Goal: Navigation & Orientation: Find specific page/section

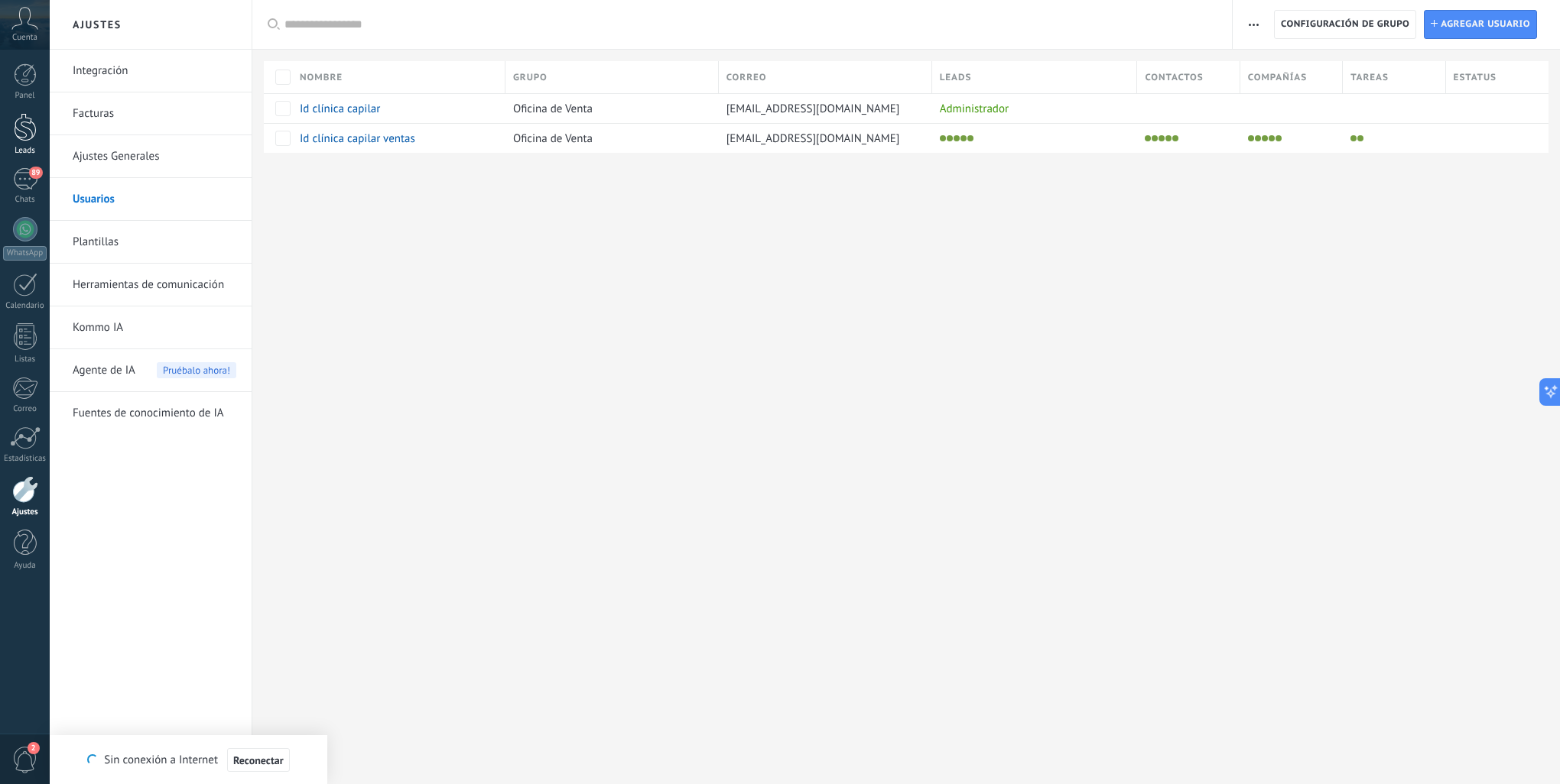
click at [11, 121] on link "Leads" at bounding box center [25, 135] width 50 height 43
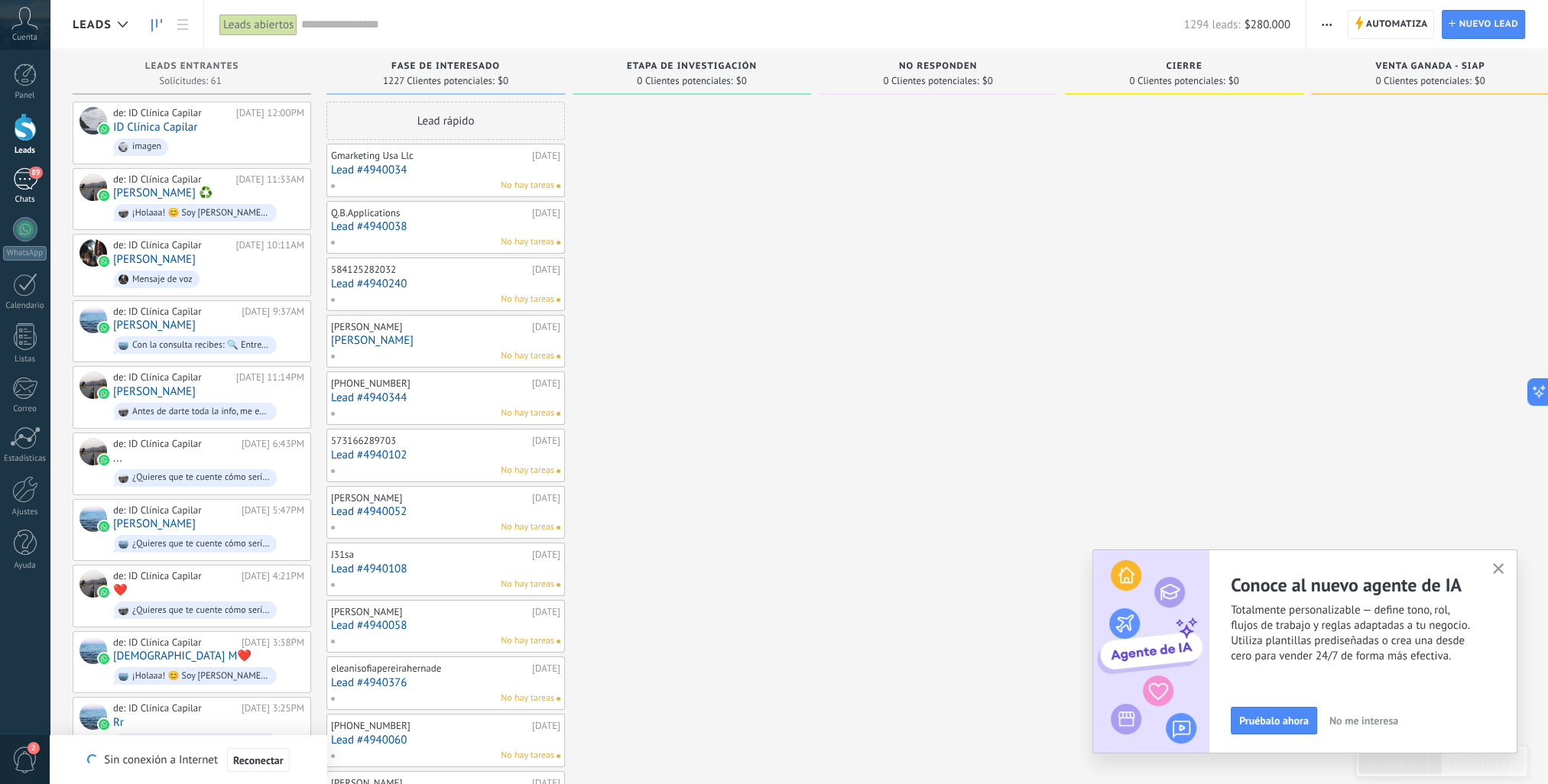
click at [22, 189] on div "89" at bounding box center [25, 180] width 24 height 22
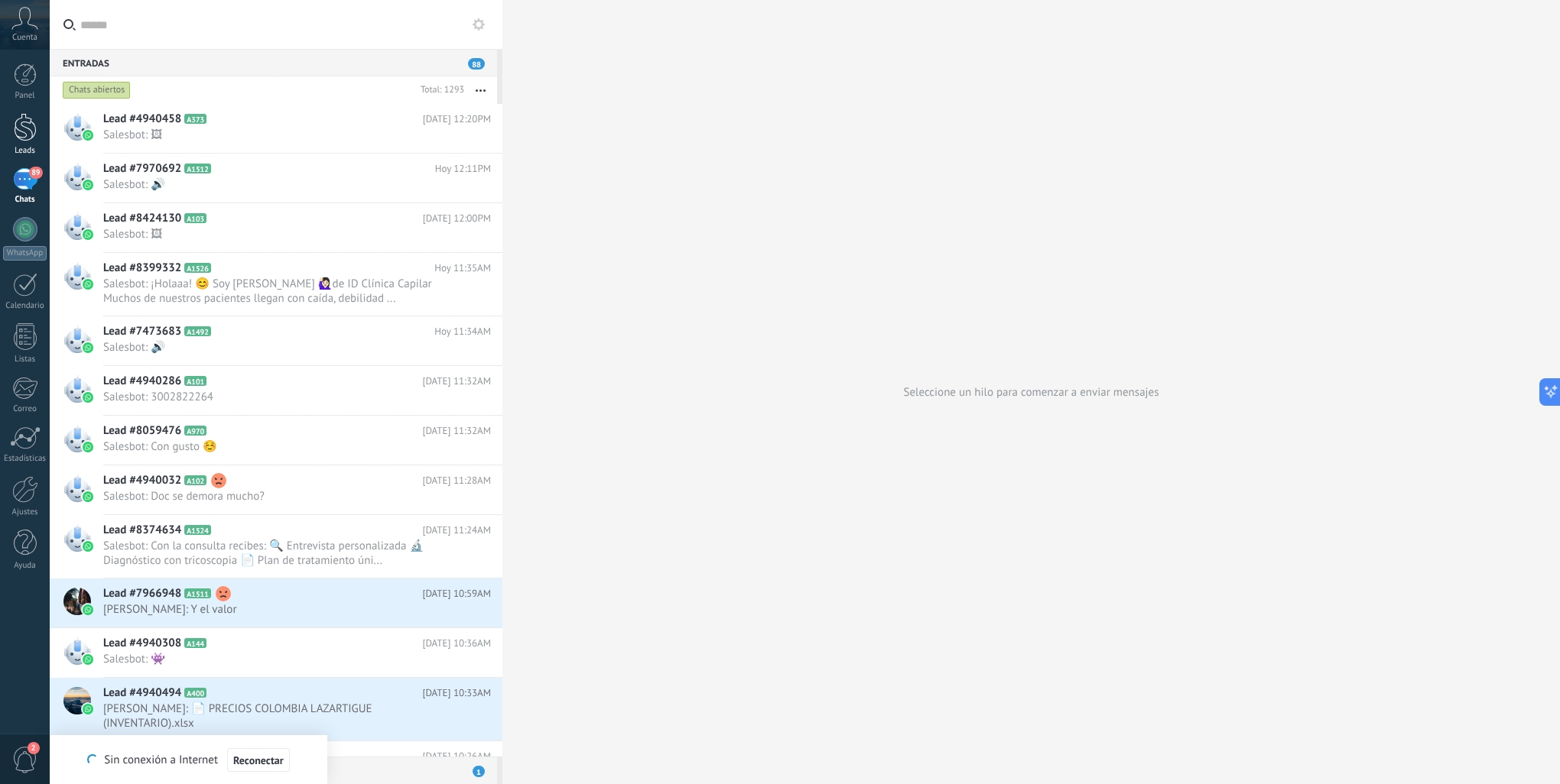
click at [24, 137] on div at bounding box center [25, 127] width 23 height 28
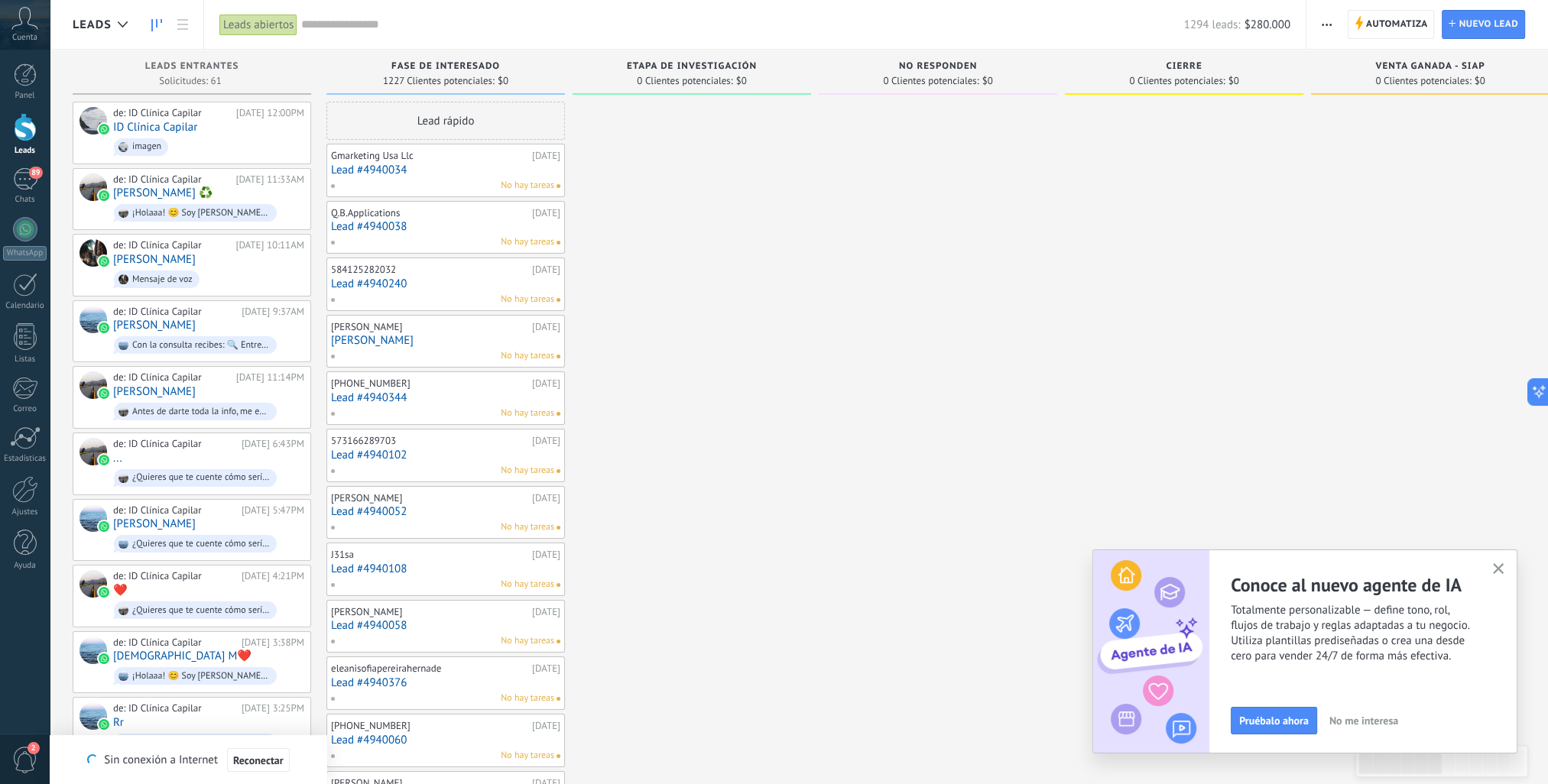
click at [1496, 568] on icon "button" at bounding box center [1498, 568] width 11 height 11
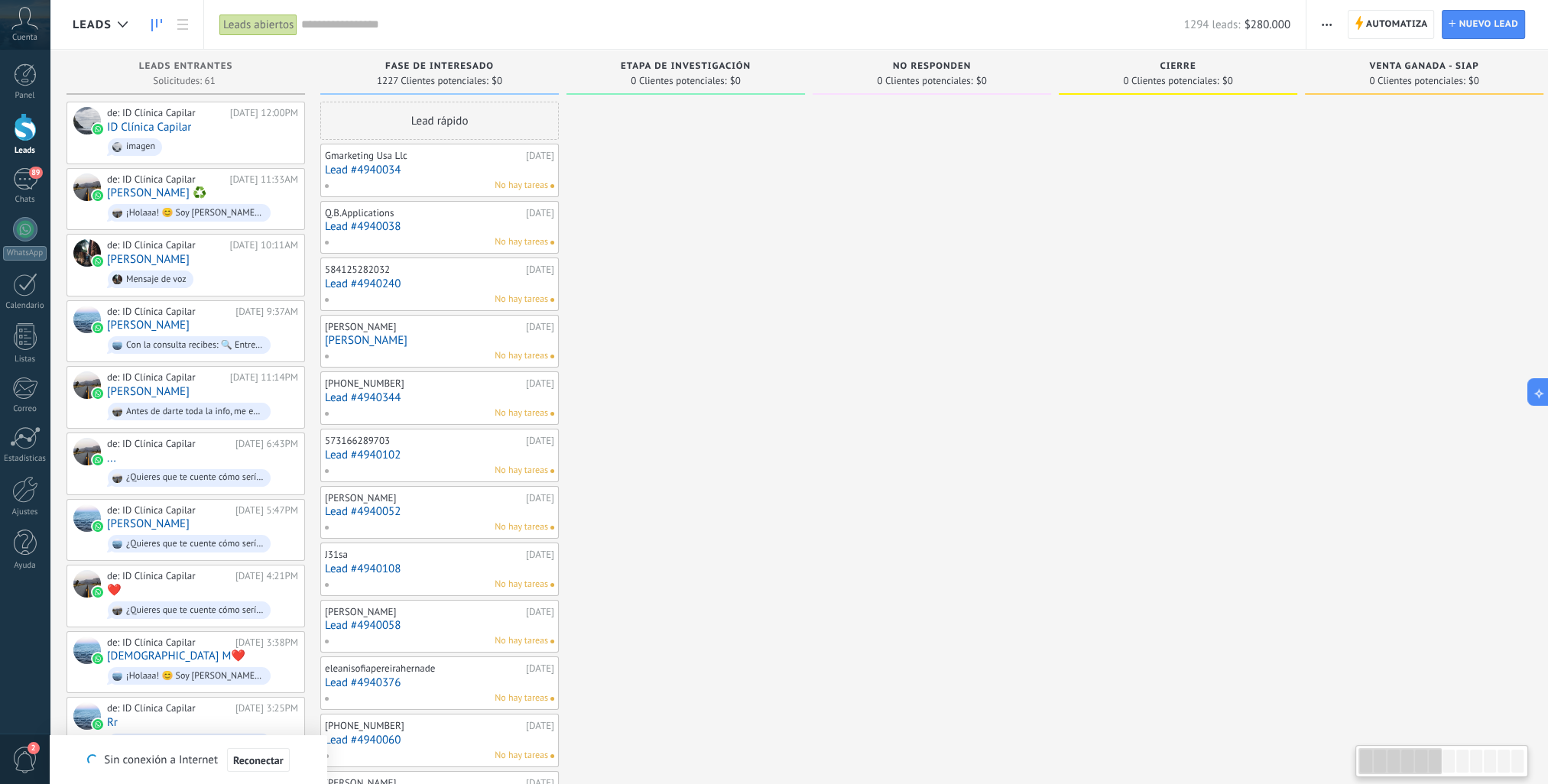
drag, startPoint x: 1547, startPoint y: 356, endPoint x: 1542, endPoint y: 525, distance: 169.1
click at [1542, 525] on div at bounding box center [1424, 761] width 238 height 1320
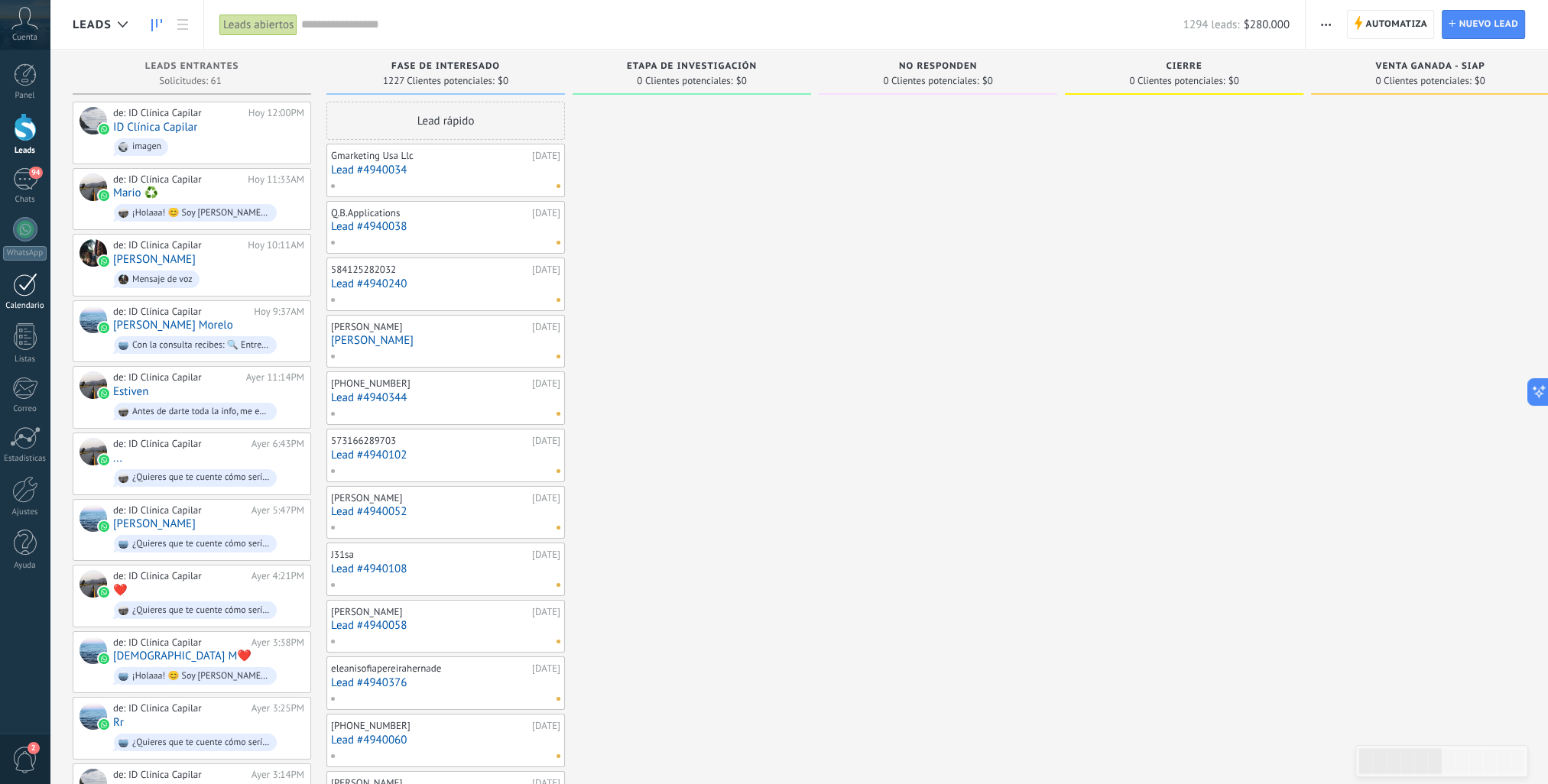
click at [37, 305] on div "Calendario" at bounding box center [26, 306] width 45 height 10
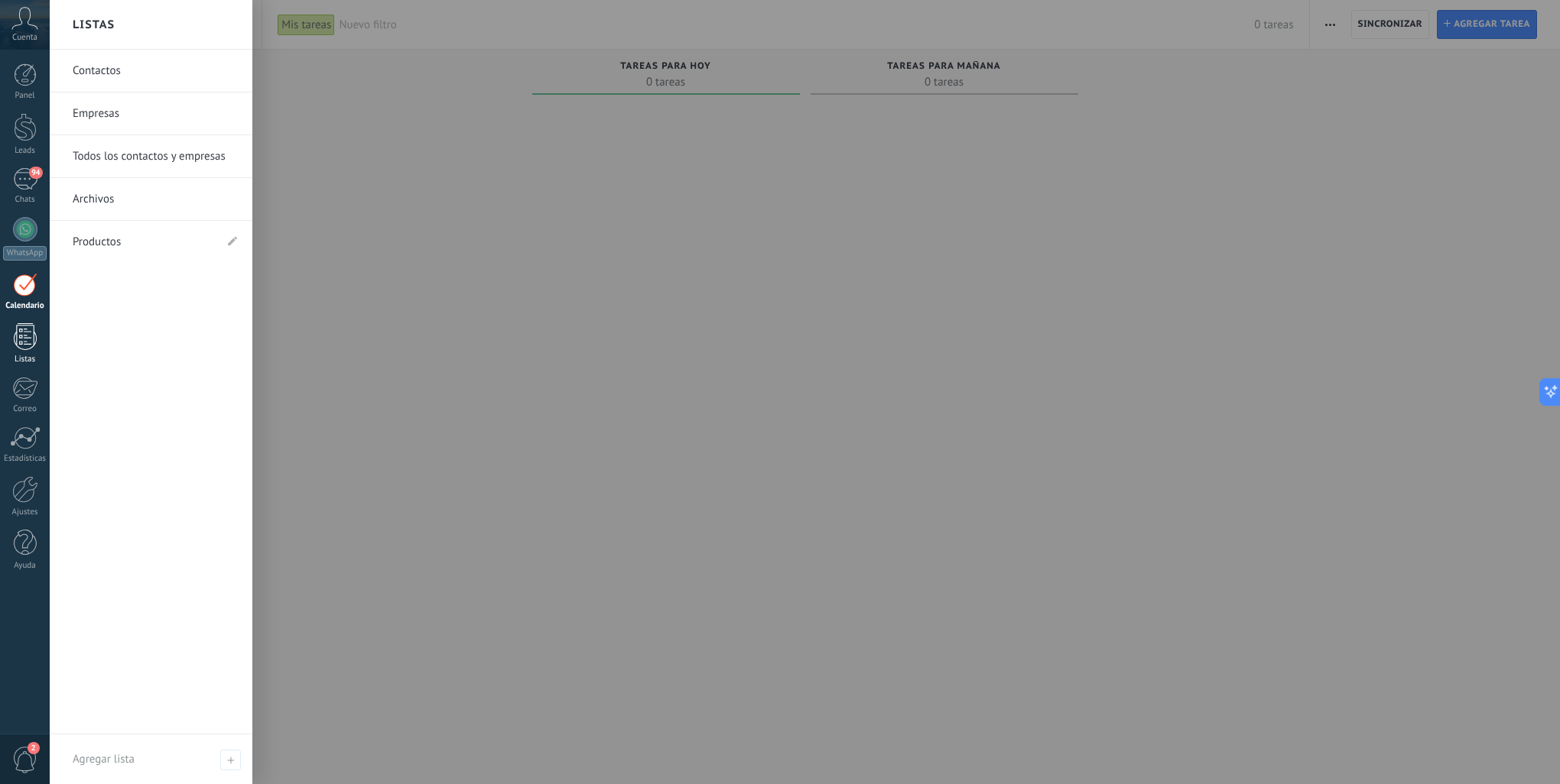
click at [17, 347] on div at bounding box center [25, 336] width 23 height 27
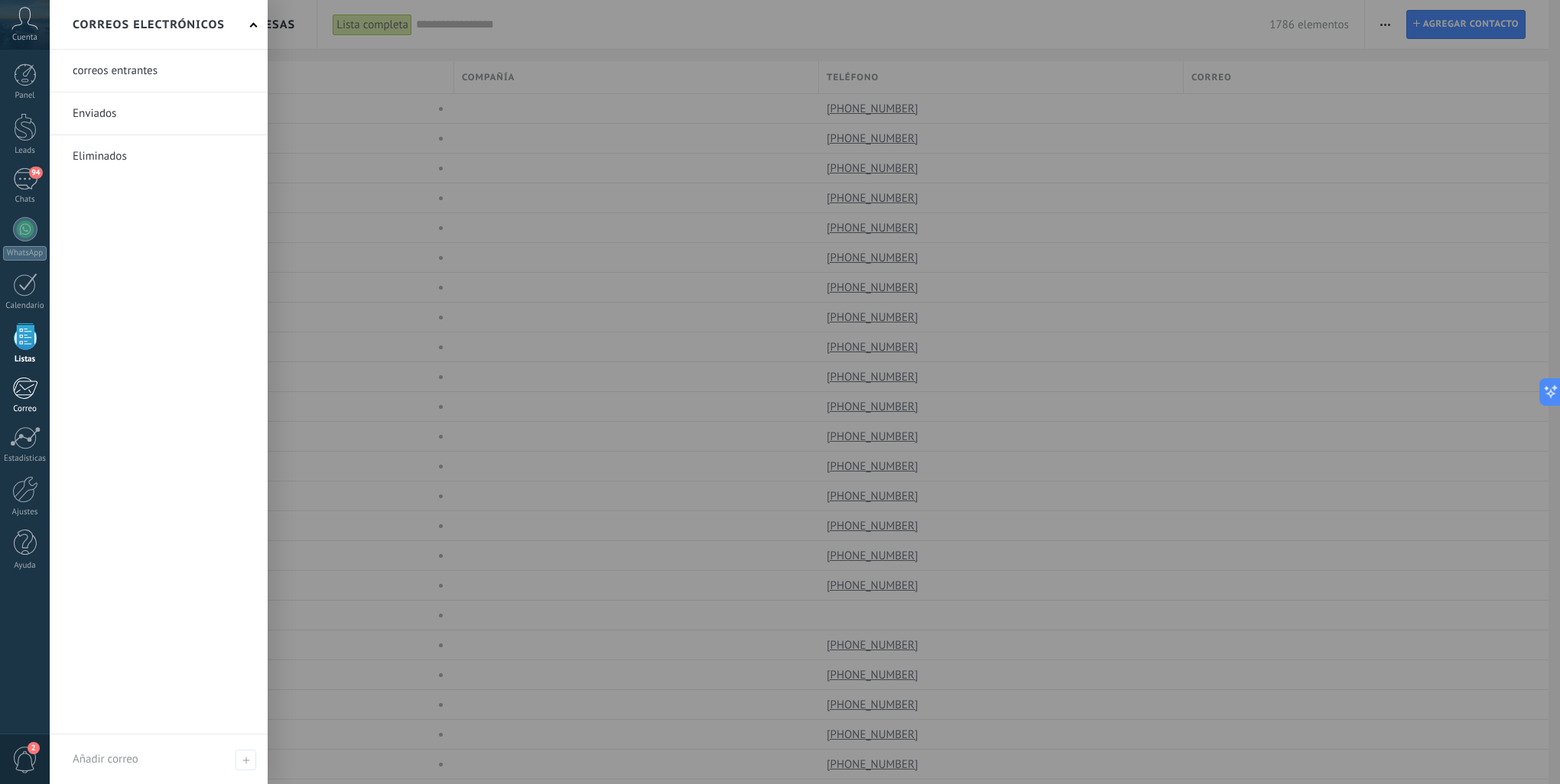
click at [19, 394] on div at bounding box center [24, 388] width 25 height 23
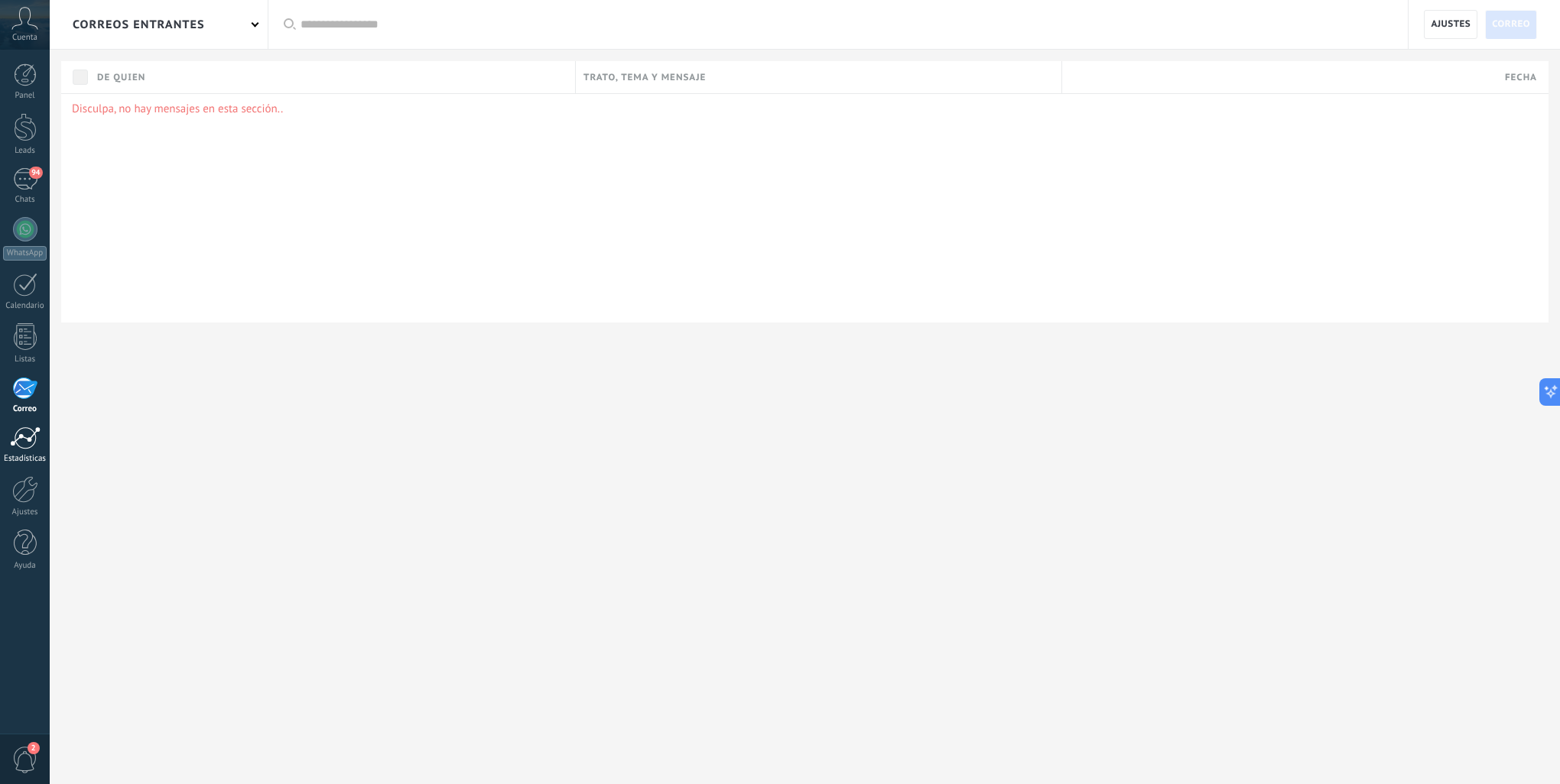
click at [16, 443] on div at bounding box center [26, 438] width 31 height 23
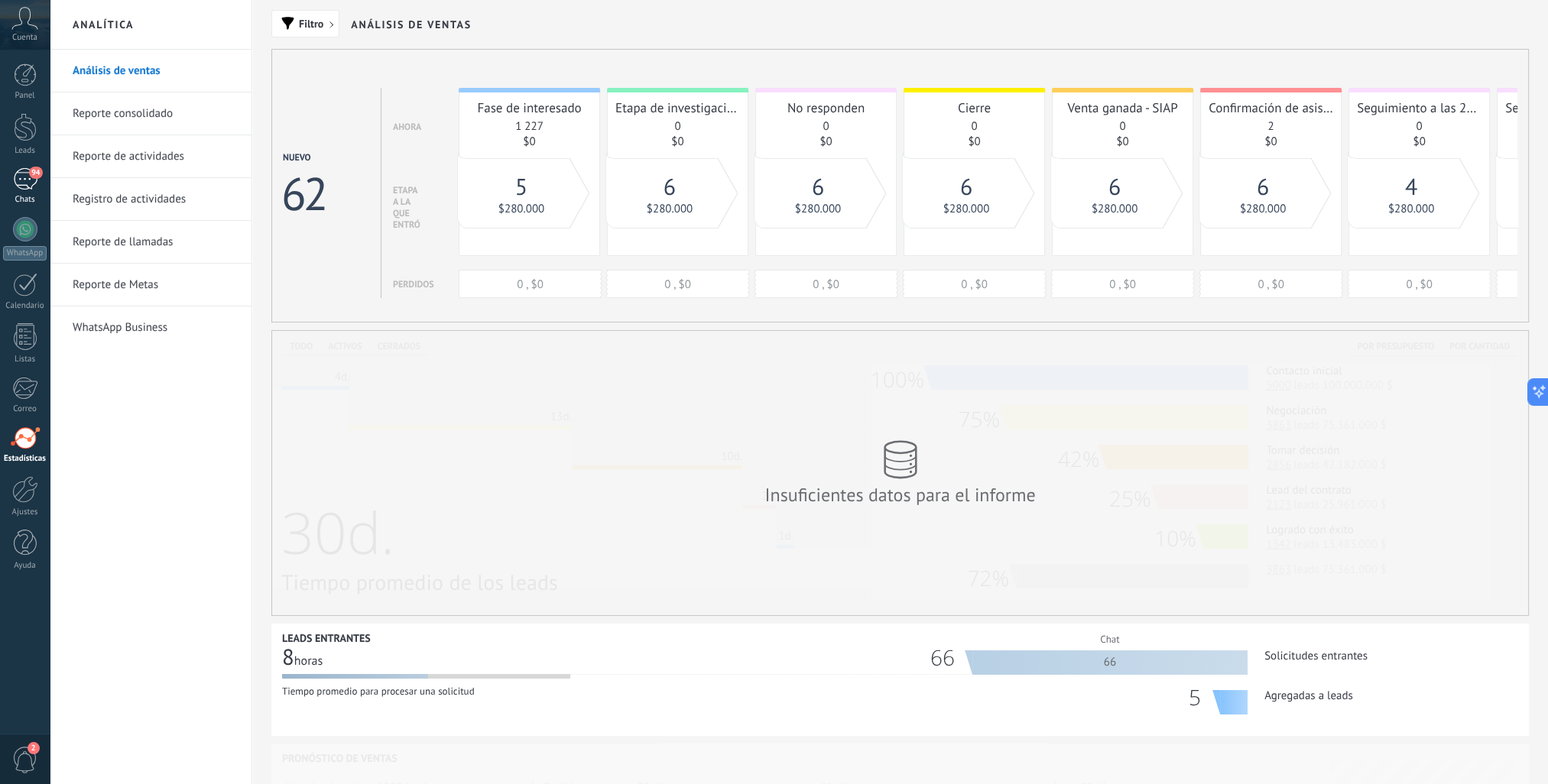
click at [37, 179] on link "94 Chats" at bounding box center [25, 187] width 50 height 37
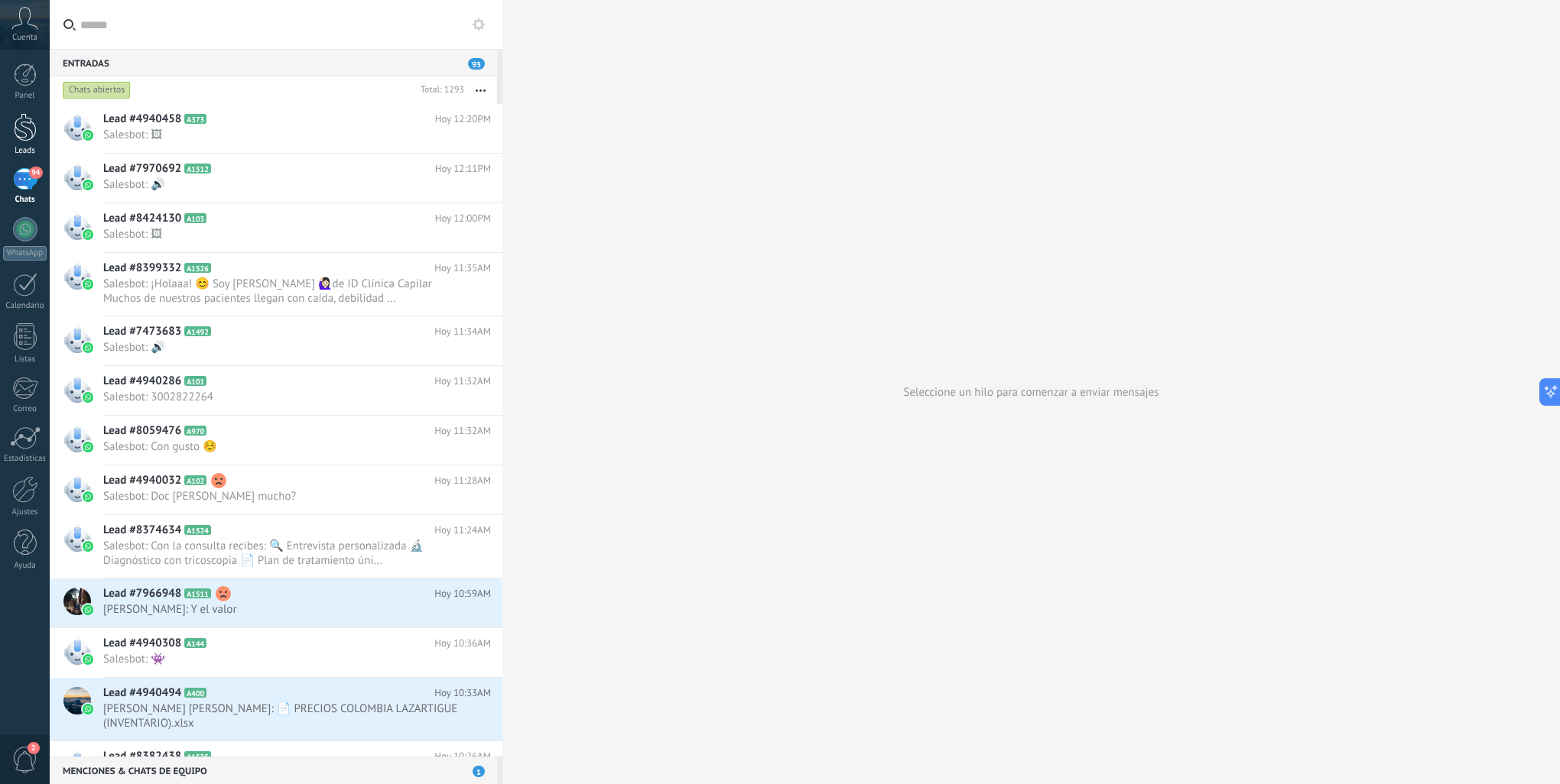
click at [28, 132] on div at bounding box center [25, 127] width 23 height 28
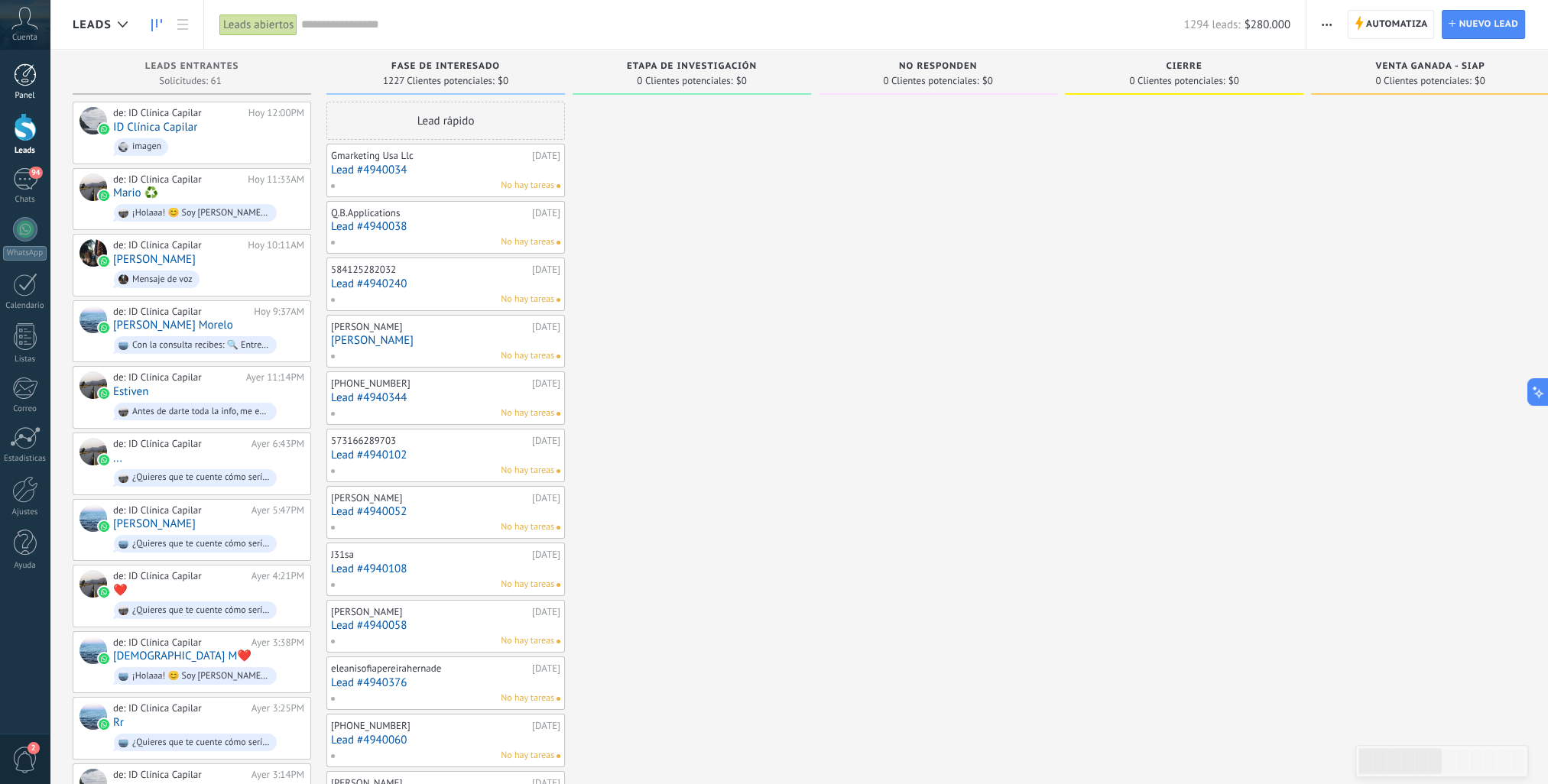
click at [31, 74] on div at bounding box center [25, 75] width 23 height 23
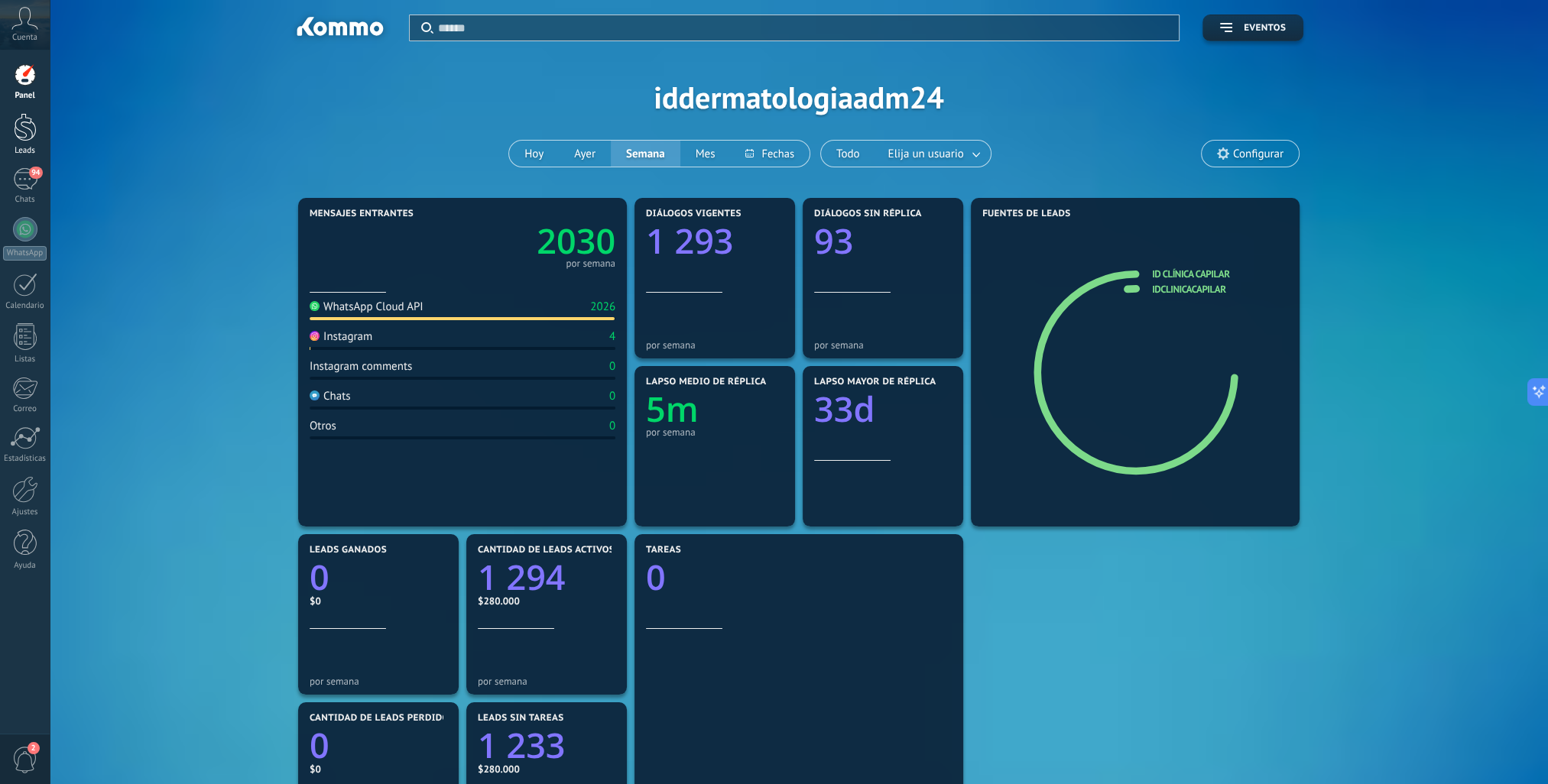
click at [14, 130] on div at bounding box center [25, 127] width 23 height 28
